Goal: Information Seeking & Learning: Learn about a topic

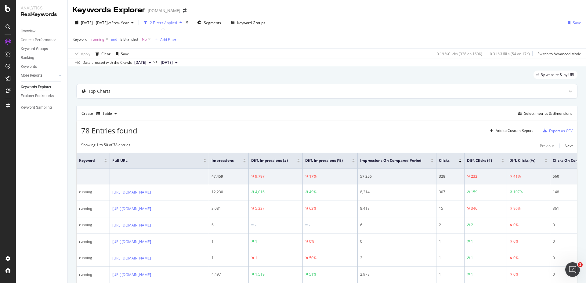
click at [98, 40] on span "running" at bounding box center [97, 39] width 13 height 9
type input "chaussures homme running"
click at [137, 79] on div "Apply" at bounding box center [140, 77] width 9 height 5
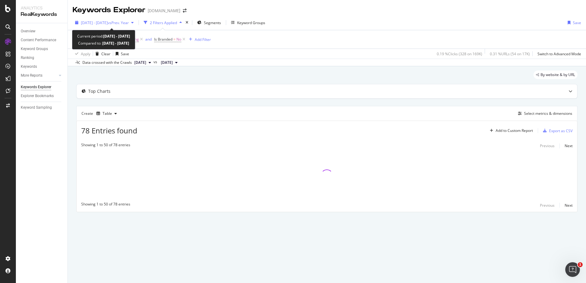
click at [129, 22] on span "vs Prev. Year" at bounding box center [118, 22] width 21 height 5
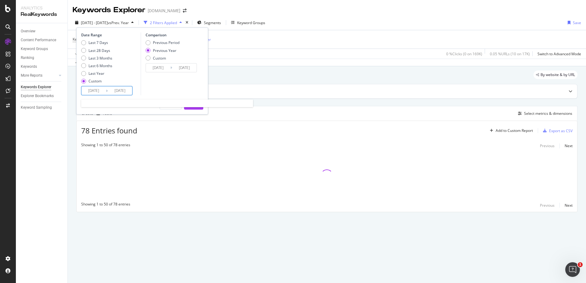
click at [98, 88] on input "2025/09/03" at bounding box center [94, 90] width 24 height 9
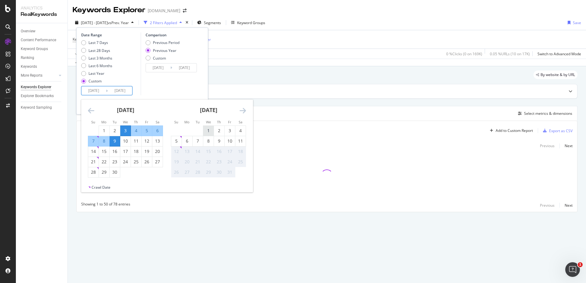
click at [210, 129] on div "1" at bounding box center [208, 131] width 10 height 6
type input "2025/10/01"
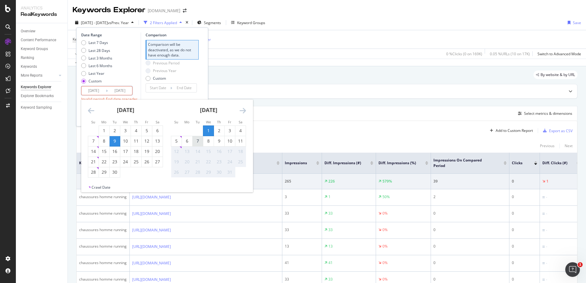
click at [195, 142] on div "7" at bounding box center [198, 141] width 10 height 6
type input "2025/10/07"
type input "2025/09/24"
type input "2025/09/30"
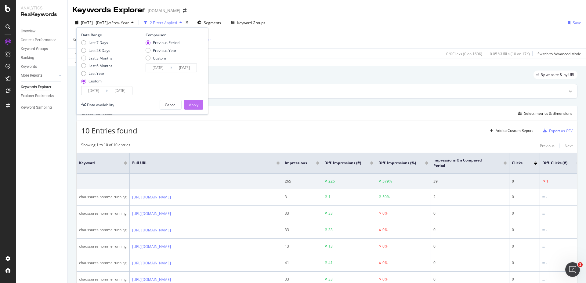
click at [192, 103] on div "Apply" at bounding box center [193, 104] width 9 height 5
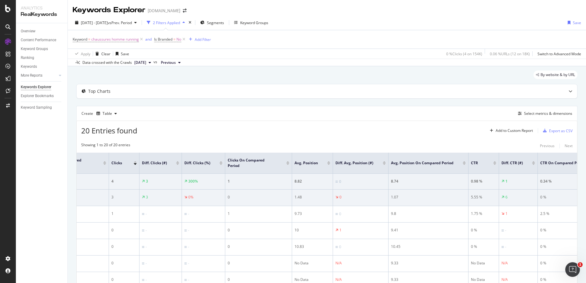
scroll to position [0, 429]
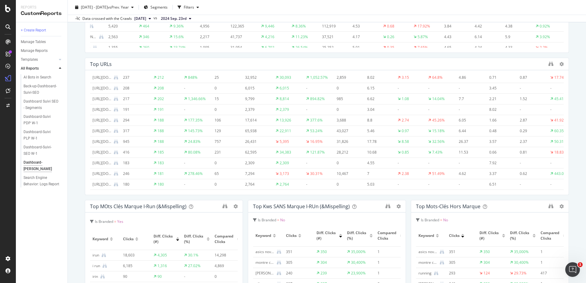
scroll to position [257, 0]
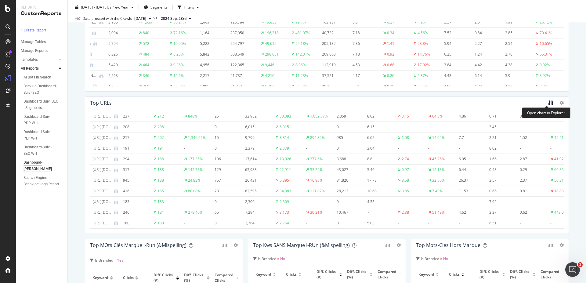
click at [549, 102] on icon "binoculars" at bounding box center [551, 102] width 5 height 5
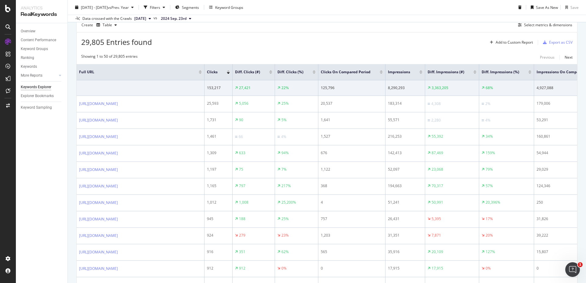
scroll to position [73, 0]
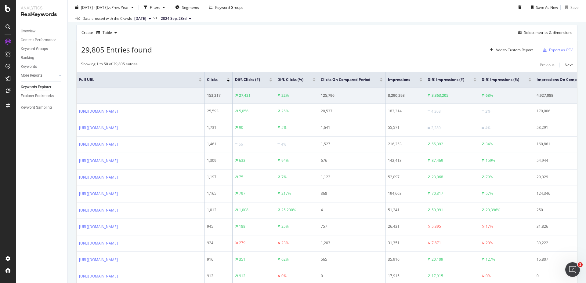
click at [272, 79] on div at bounding box center [270, 79] width 3 height 2
